Goal: Navigation & Orientation: Find specific page/section

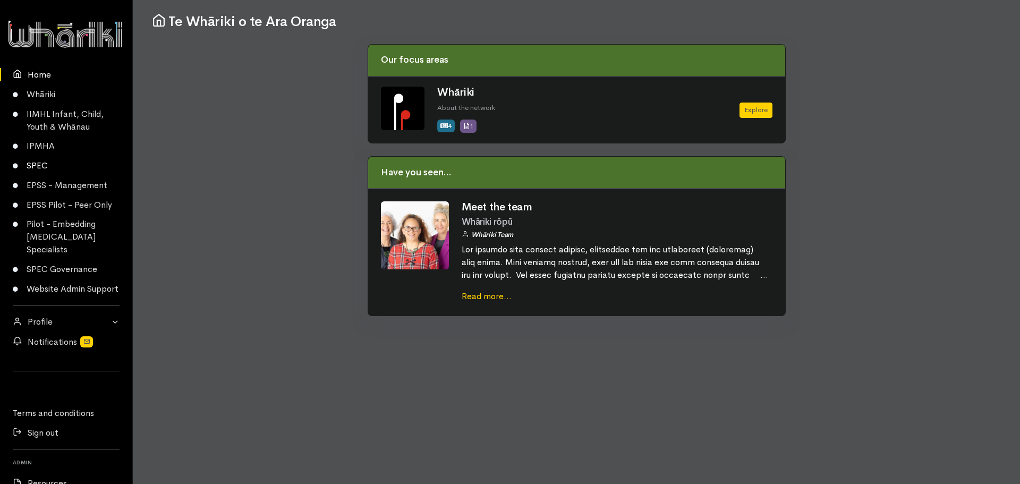
click at [45, 167] on link "SPEC" at bounding box center [66, 166] width 132 height 20
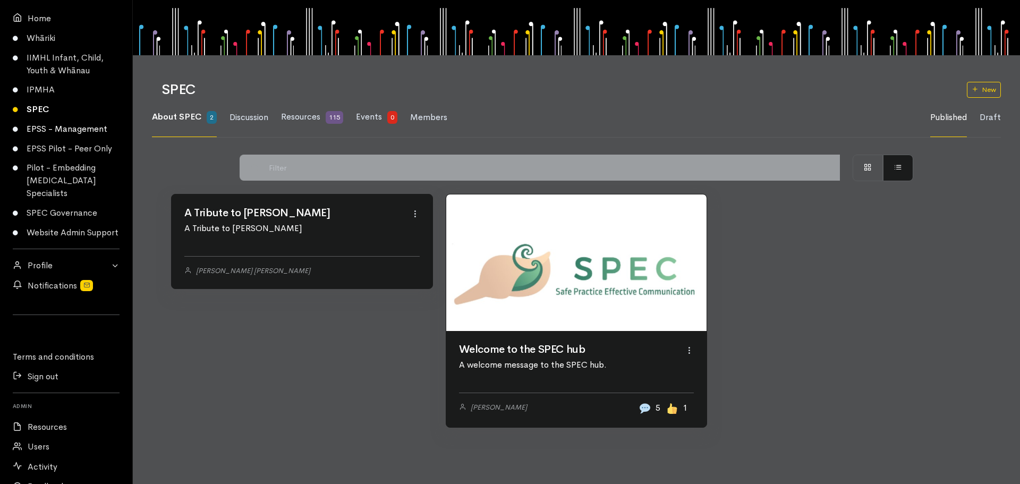
scroll to position [42, 0]
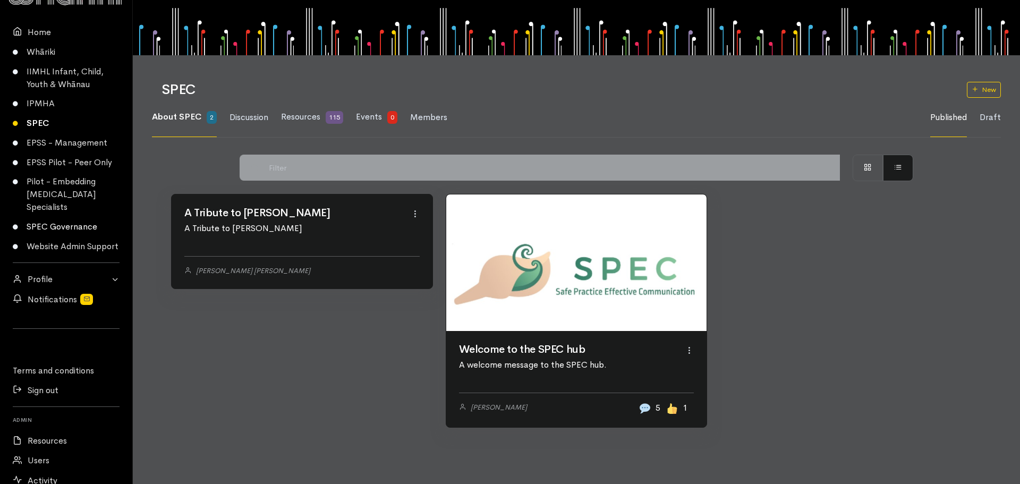
click at [68, 233] on link "SPEC Governance" at bounding box center [66, 227] width 132 height 20
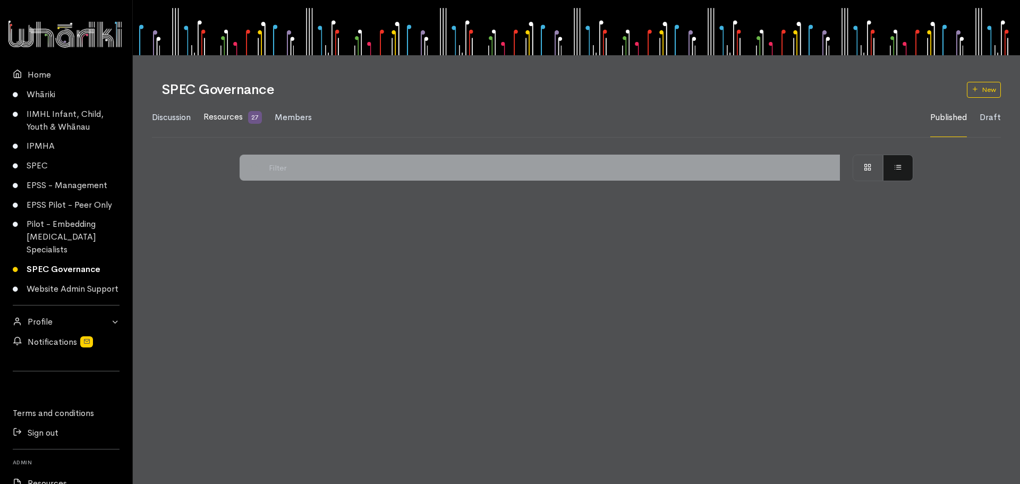
click at [226, 113] on span "Resources" at bounding box center [222, 116] width 39 height 11
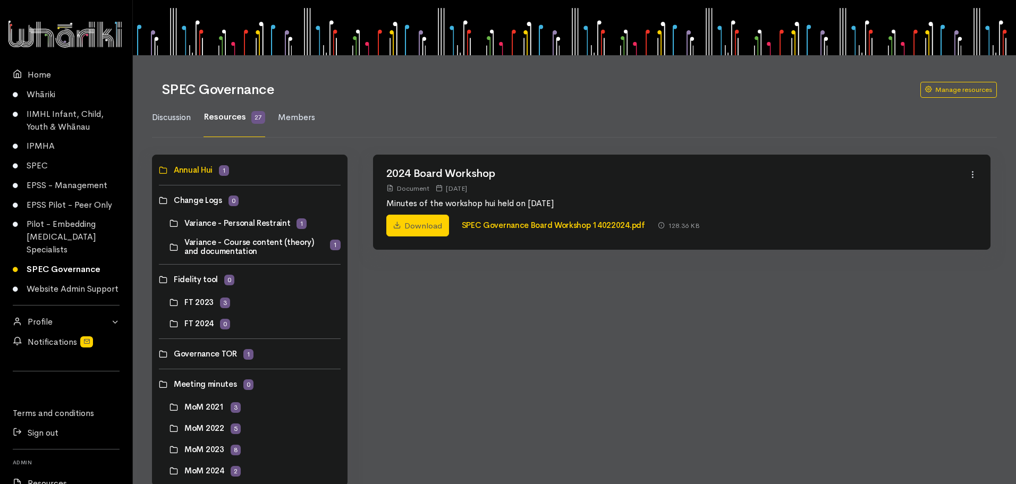
scroll to position [28, 0]
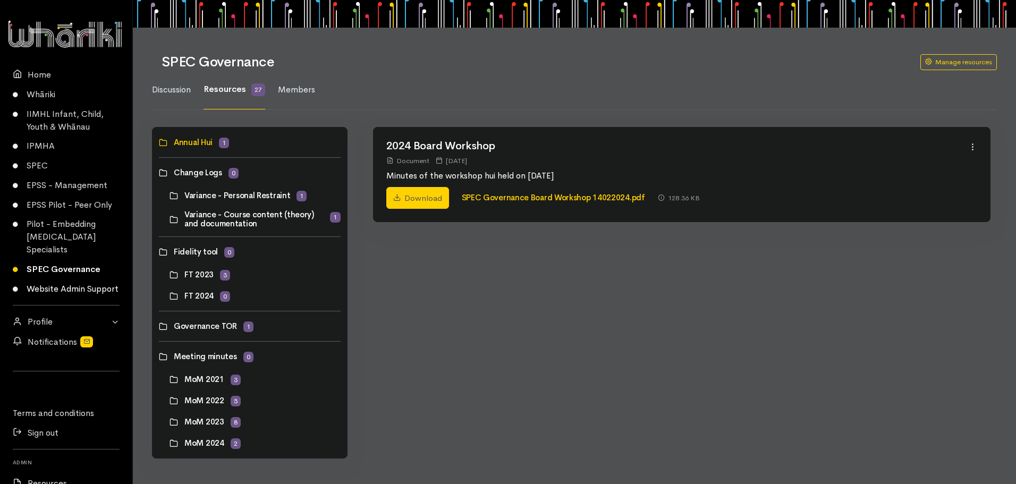
click at [58, 290] on link "Website Admin Support" at bounding box center [66, 289] width 132 height 20
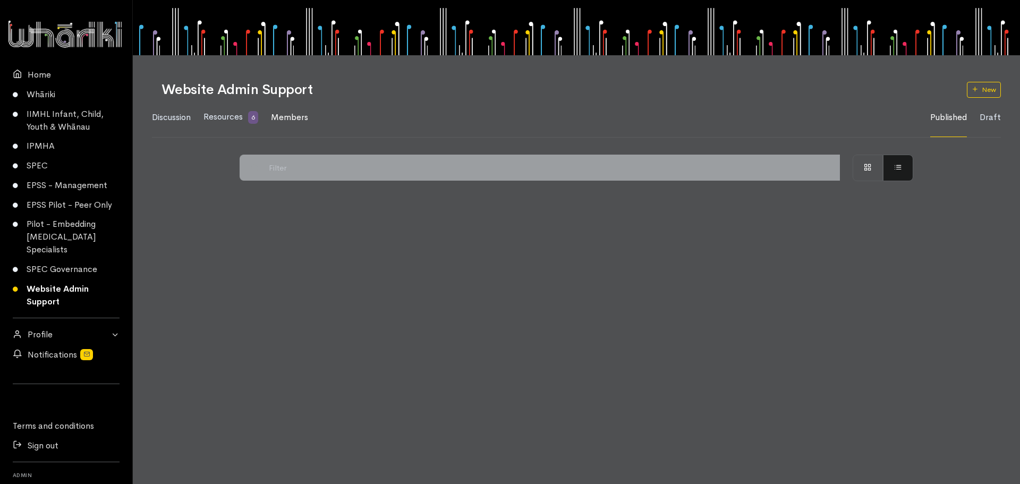
click at [301, 116] on span "Members" at bounding box center [289, 117] width 37 height 11
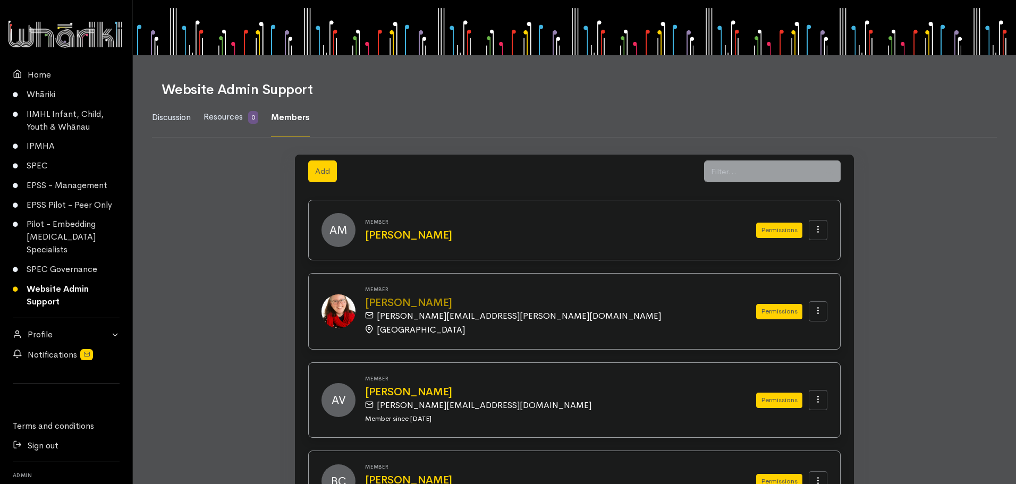
click at [445, 304] on h2 "Amanda Luckman" at bounding box center [547, 303] width 365 height 12
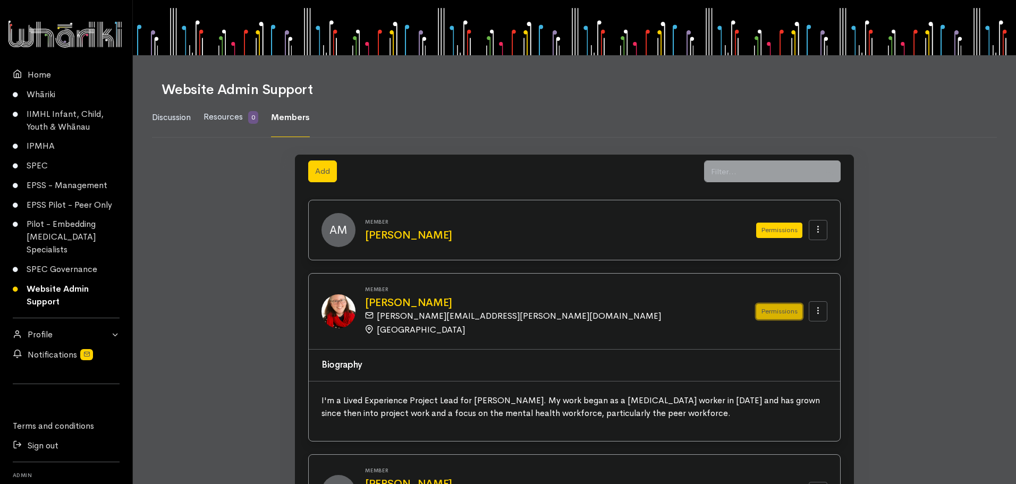
click at [773, 310] on button "Permissions" at bounding box center [779, 311] width 46 height 15
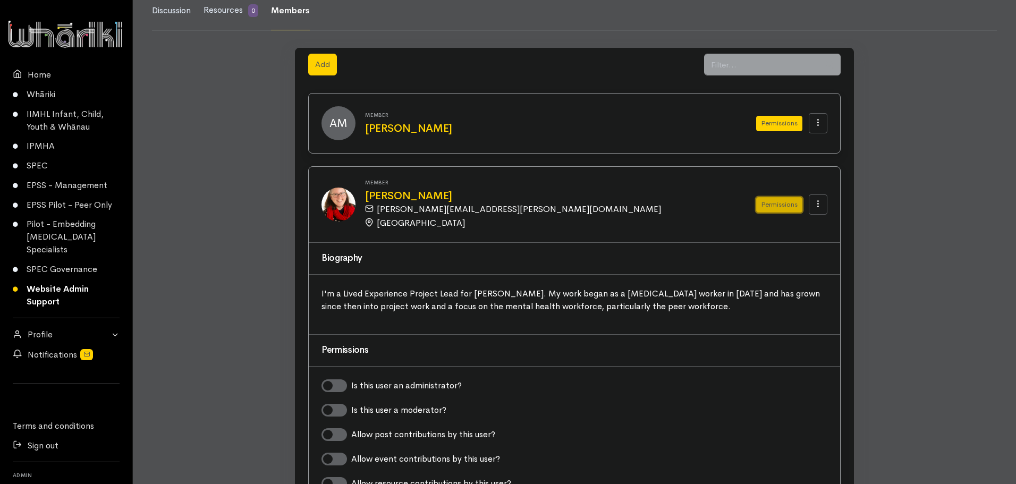
scroll to position [106, 0]
click at [396, 191] on h2 "Amanda Luckman" at bounding box center [547, 197] width 365 height 12
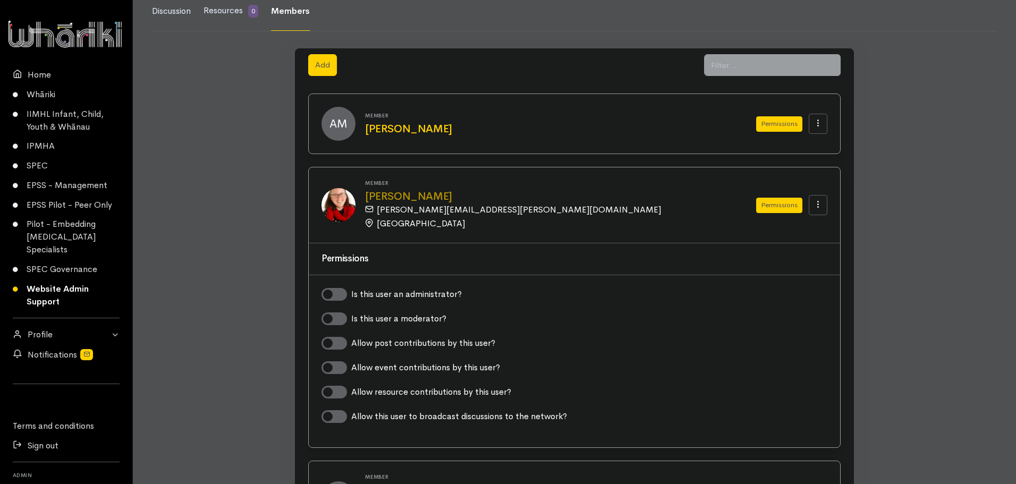
click at [396, 191] on h2 "Amanda Luckman" at bounding box center [547, 197] width 365 height 12
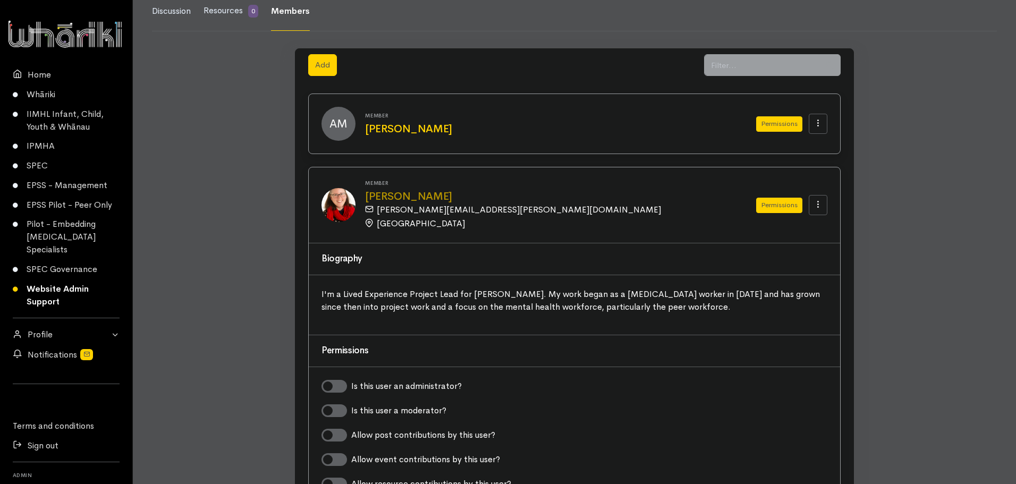
click at [396, 191] on h2 "Amanda Luckman" at bounding box center [547, 197] width 365 height 12
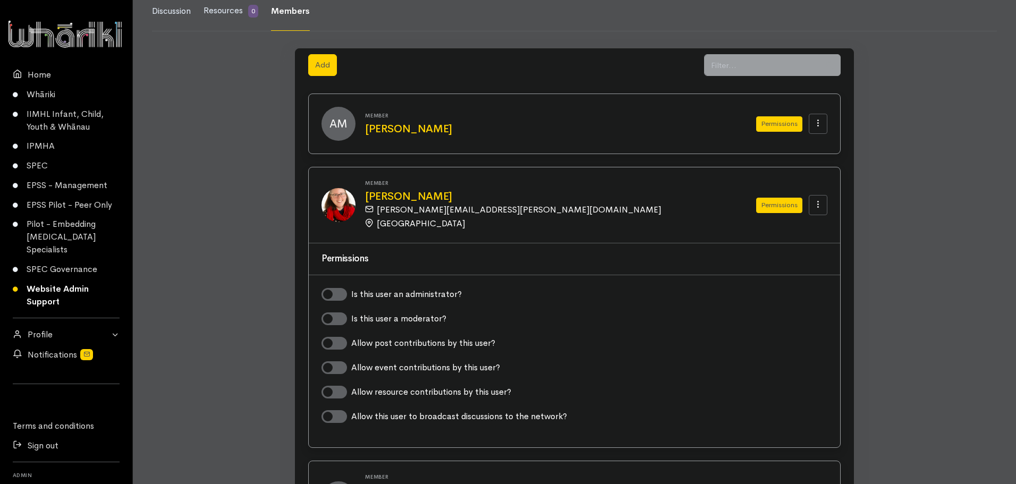
click at [341, 199] on img at bounding box center [338, 205] width 34 height 34
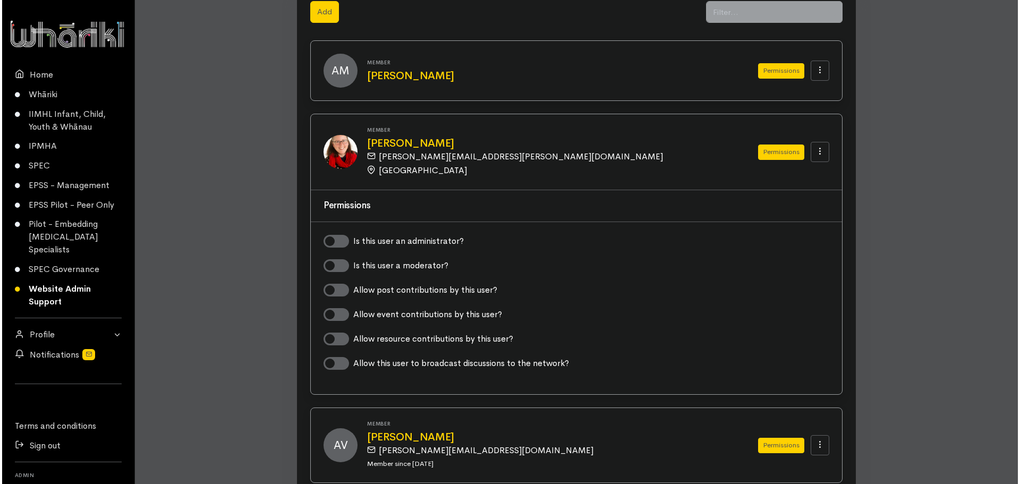
scroll to position [0, 0]
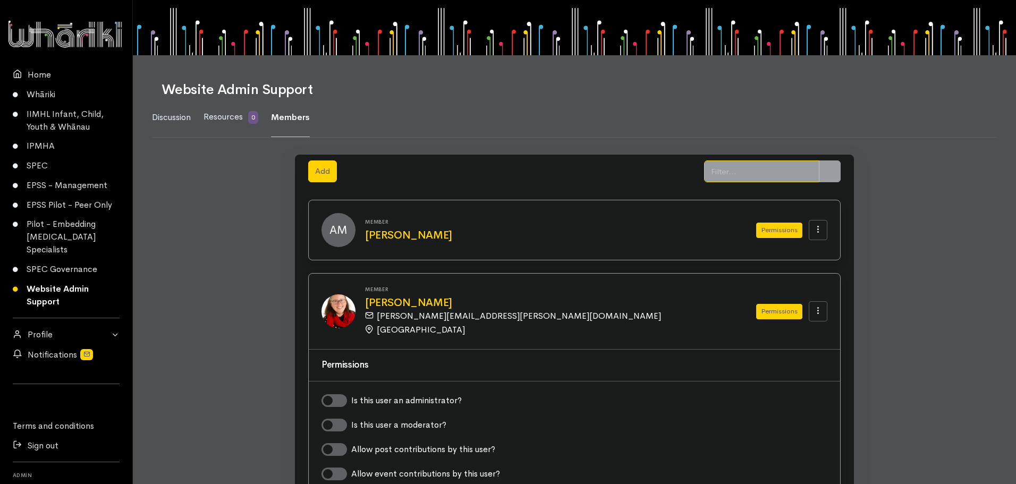
click at [749, 172] on input "text" at bounding box center [761, 171] width 115 height 22
type input "lianne"
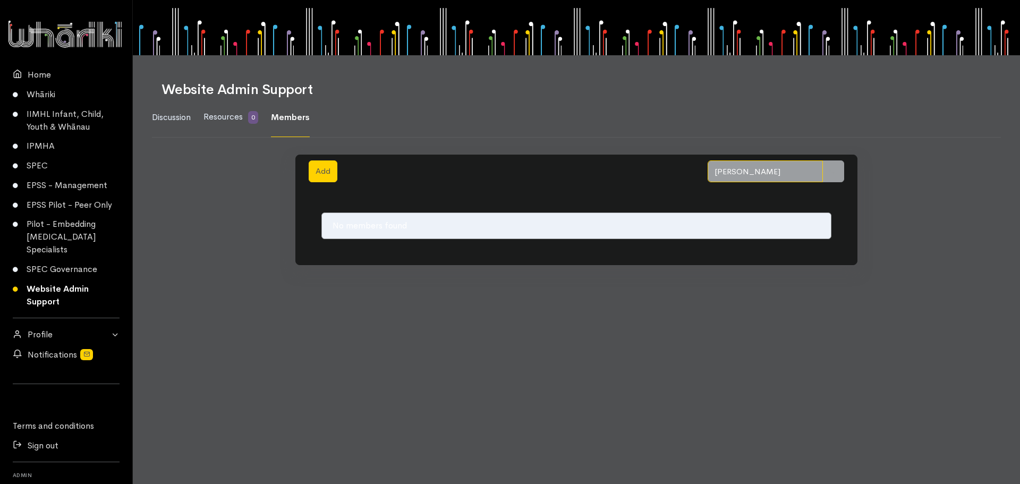
drag, startPoint x: 767, startPoint y: 172, endPoint x: 707, endPoint y: 173, distance: 60.0
click at [707, 173] on div "Add lianne" at bounding box center [576, 171] width 548 height 22
click at [41, 264] on link "SPEC Governance" at bounding box center [66, 270] width 132 height 20
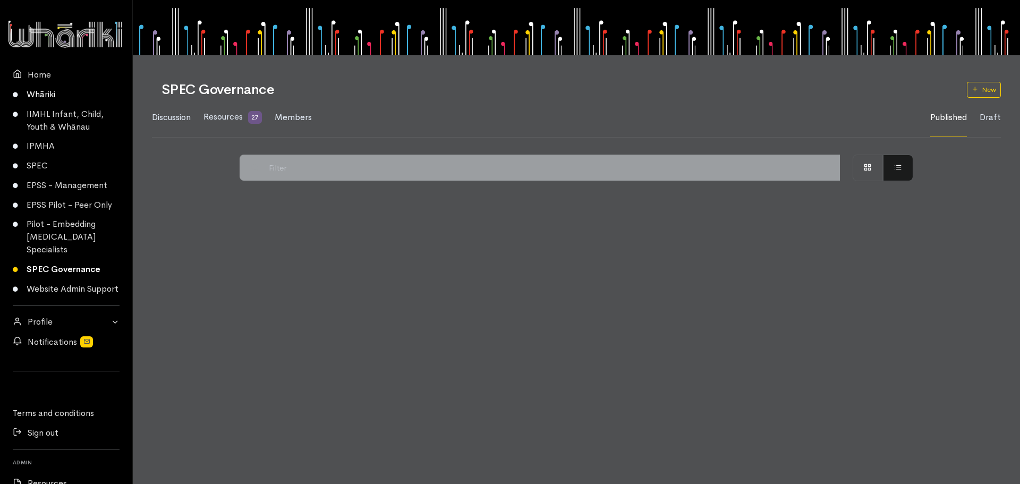
click at [47, 97] on link "Whāriki" at bounding box center [66, 94] width 132 height 20
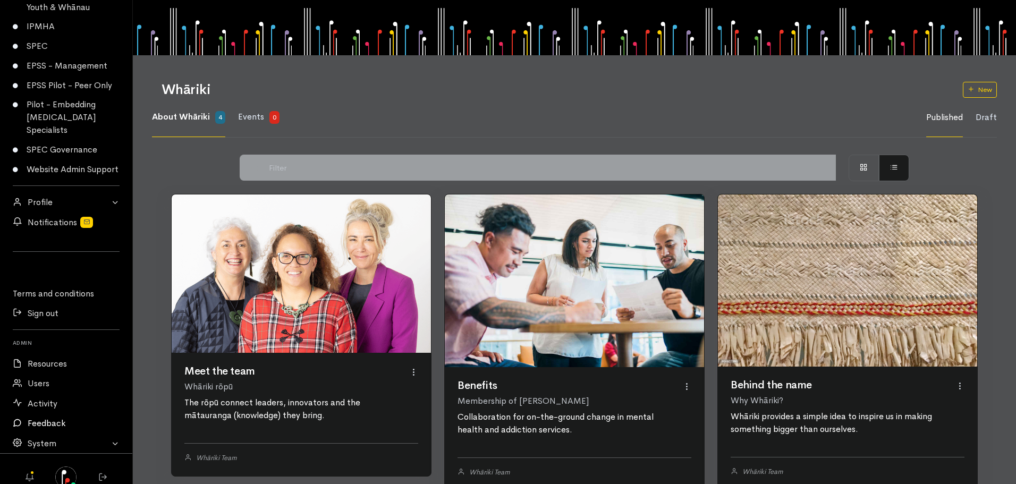
scroll to position [149, 0]
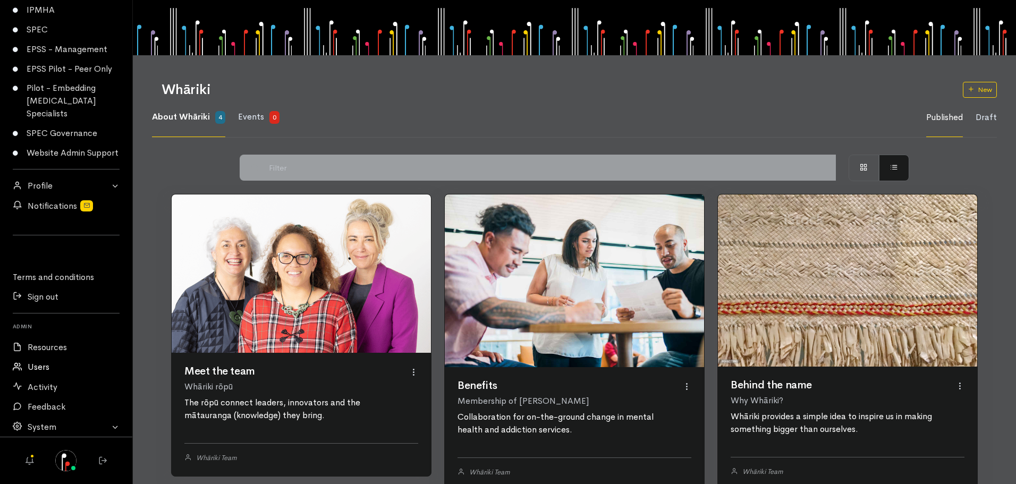
click at [42, 365] on link "Users" at bounding box center [66, 368] width 132 height 20
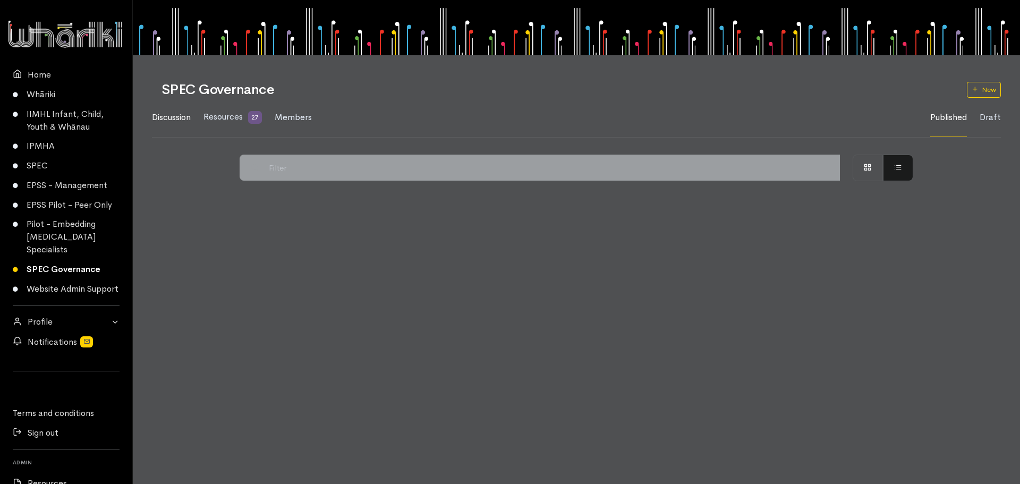
click at [185, 119] on span "Discussion" at bounding box center [171, 117] width 39 height 11
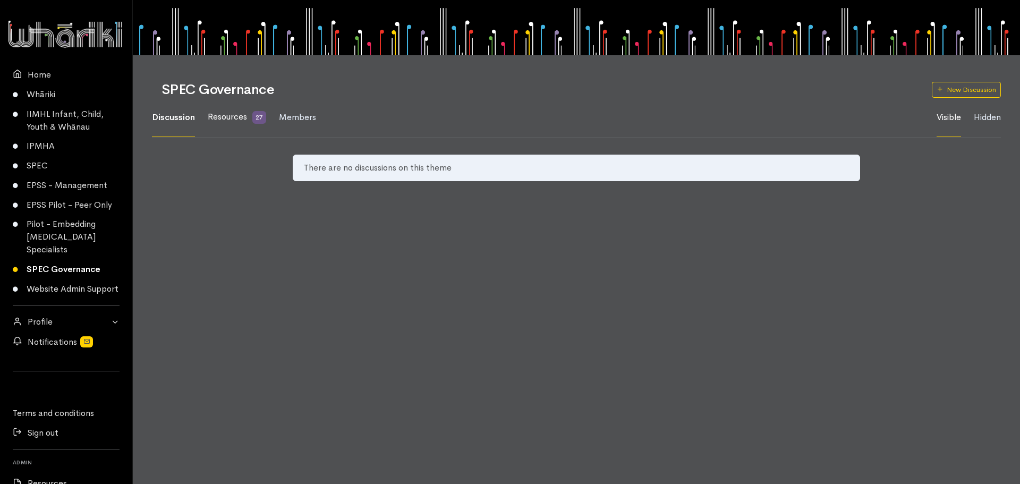
click at [216, 120] on span "Resources" at bounding box center [227, 116] width 39 height 11
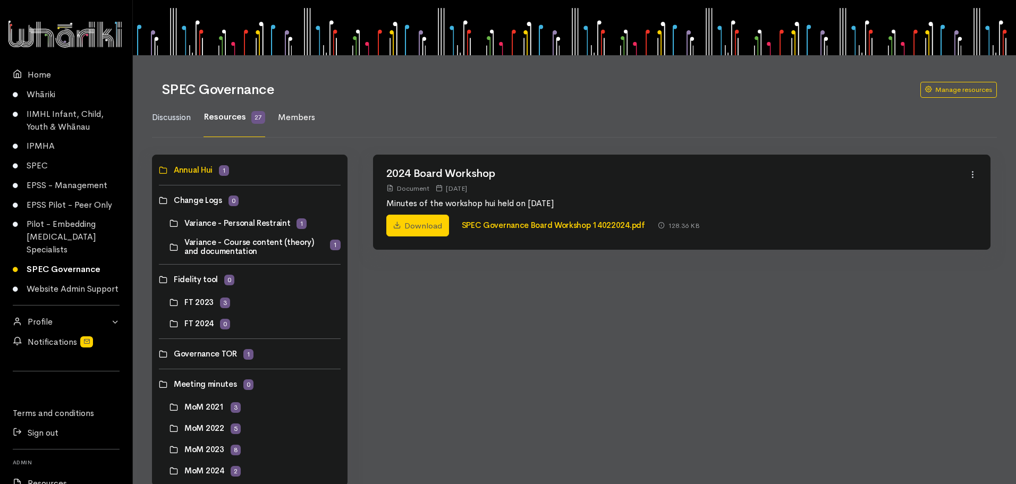
click at [296, 116] on span "Members" at bounding box center [296, 117] width 37 height 11
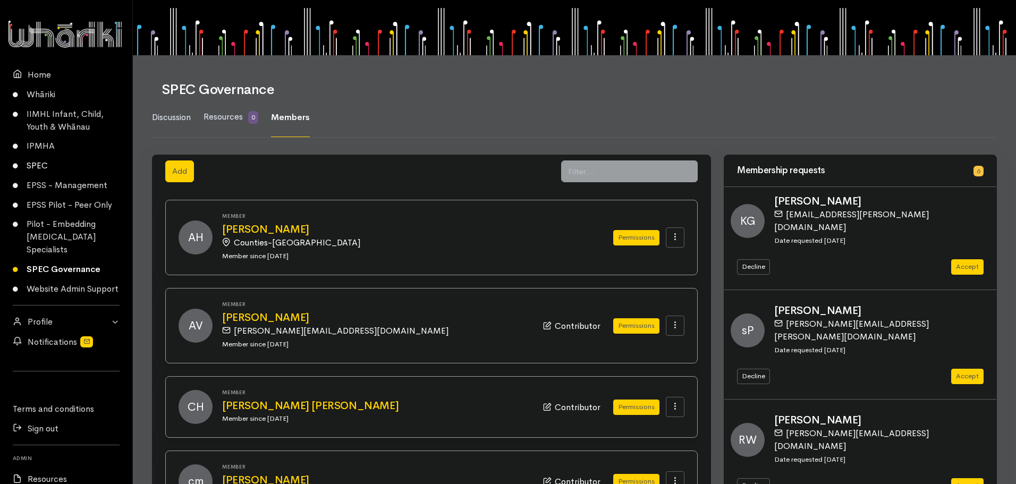
click at [38, 165] on link "SPEC" at bounding box center [66, 166] width 132 height 20
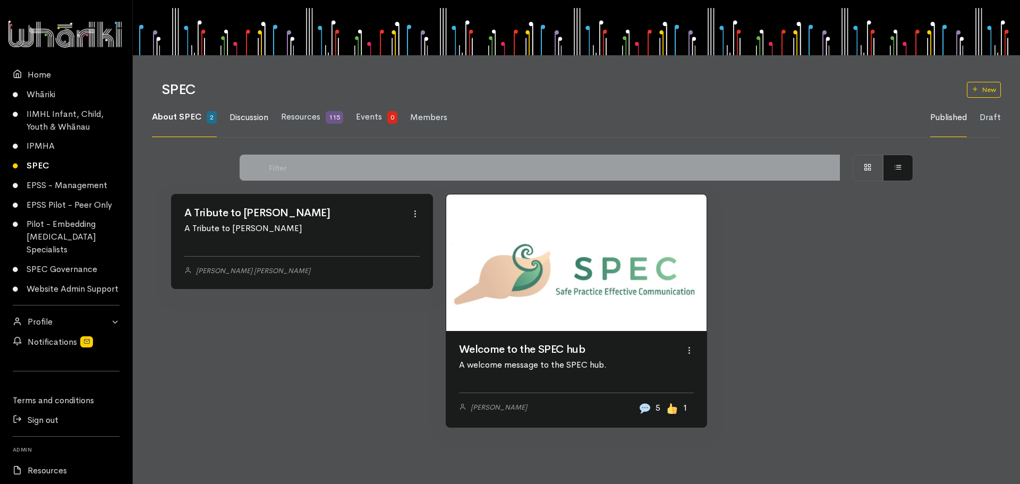
click at [260, 115] on span "Discussion" at bounding box center [248, 117] width 39 height 11
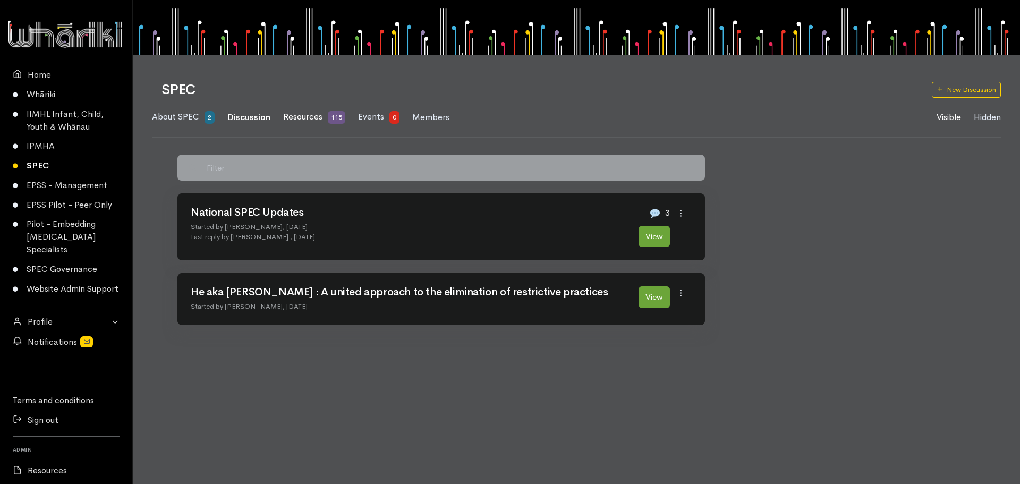
click at [302, 113] on span "Resources" at bounding box center [302, 116] width 39 height 11
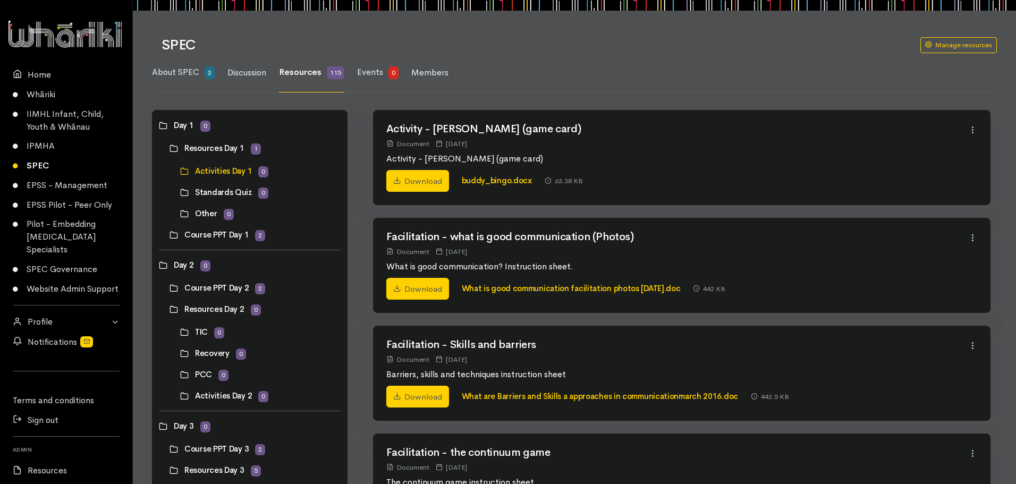
scroll to position [44, 0]
click at [365, 73] on span "Events" at bounding box center [370, 72] width 26 height 11
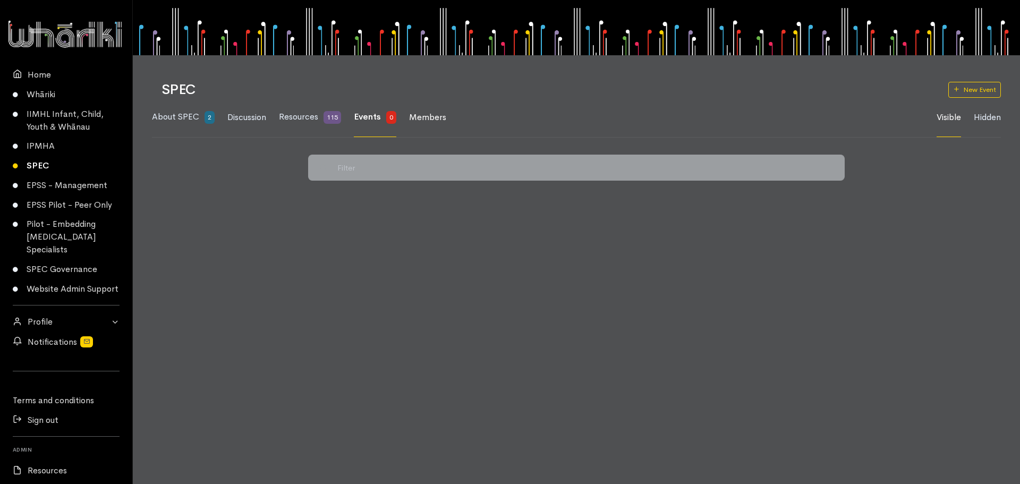
click at [430, 117] on span "Members" at bounding box center [427, 117] width 37 height 11
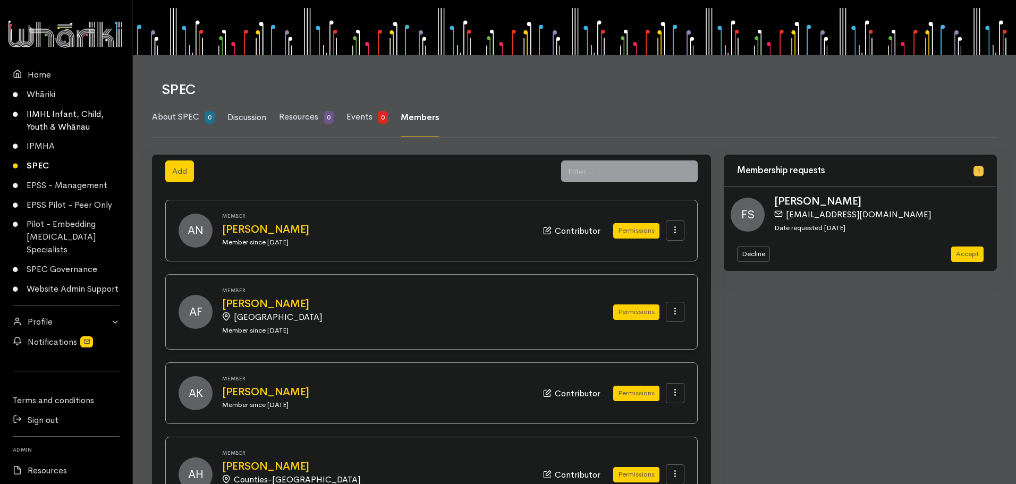
click at [58, 117] on link "IIMHL Infant, Child, Youth & Whānau" at bounding box center [66, 120] width 132 height 32
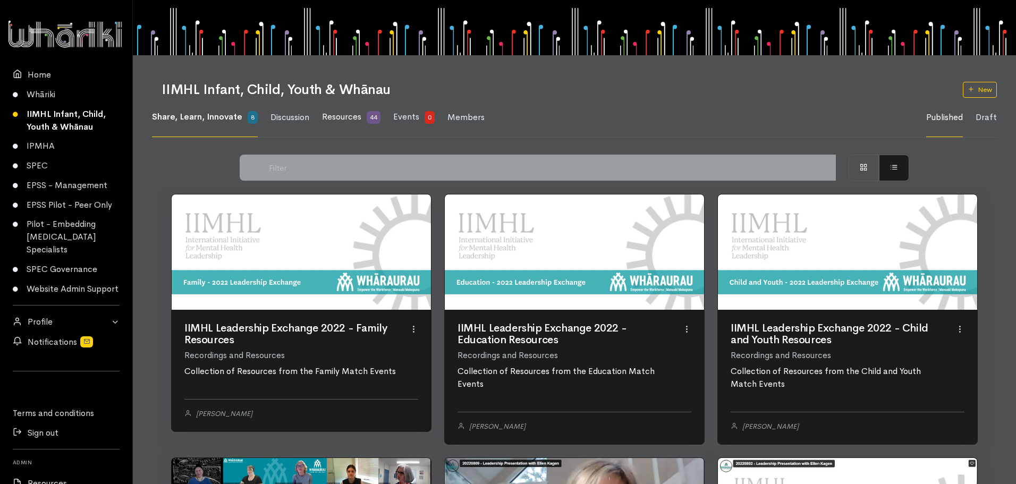
click at [344, 118] on span "Resources" at bounding box center [341, 116] width 39 height 11
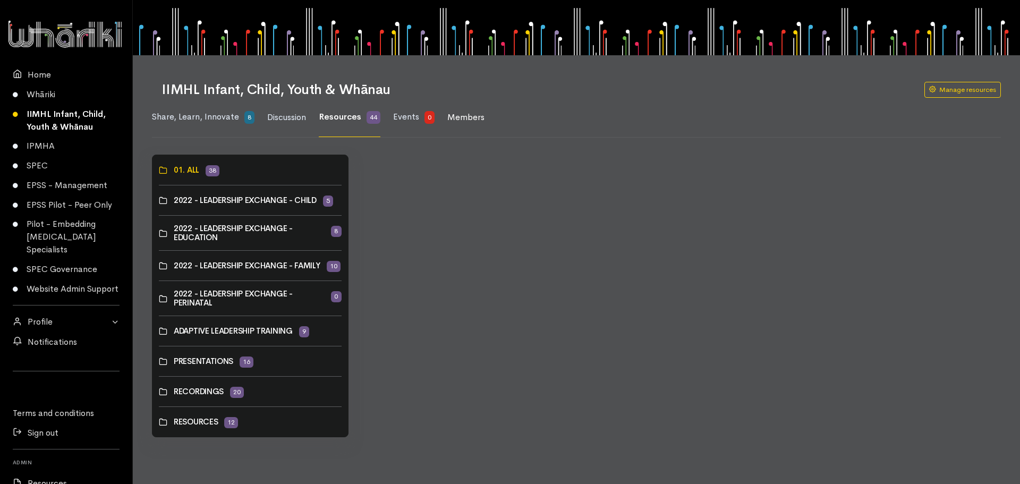
click at [466, 112] on span "Members" at bounding box center [465, 117] width 37 height 11
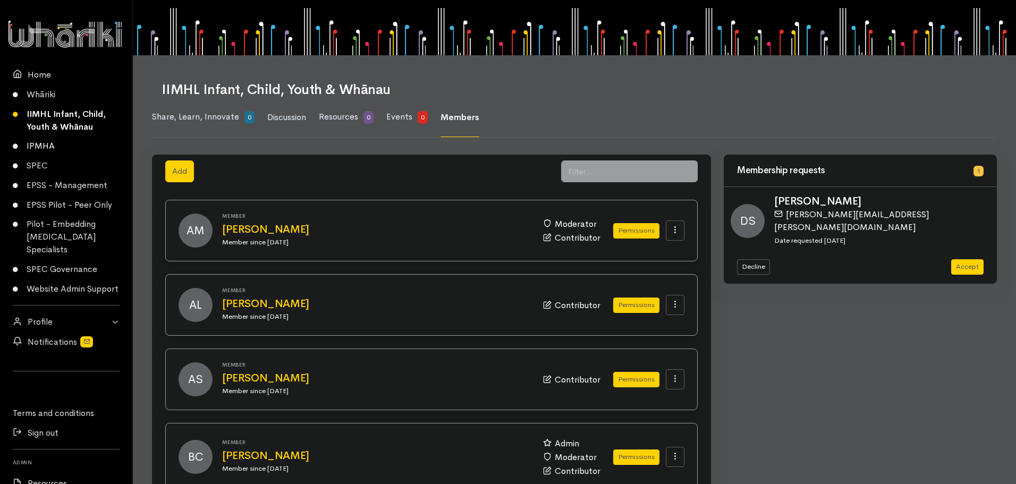
click at [42, 146] on link "IPMHA" at bounding box center [66, 147] width 132 height 20
